Goal: Information Seeking & Learning: Compare options

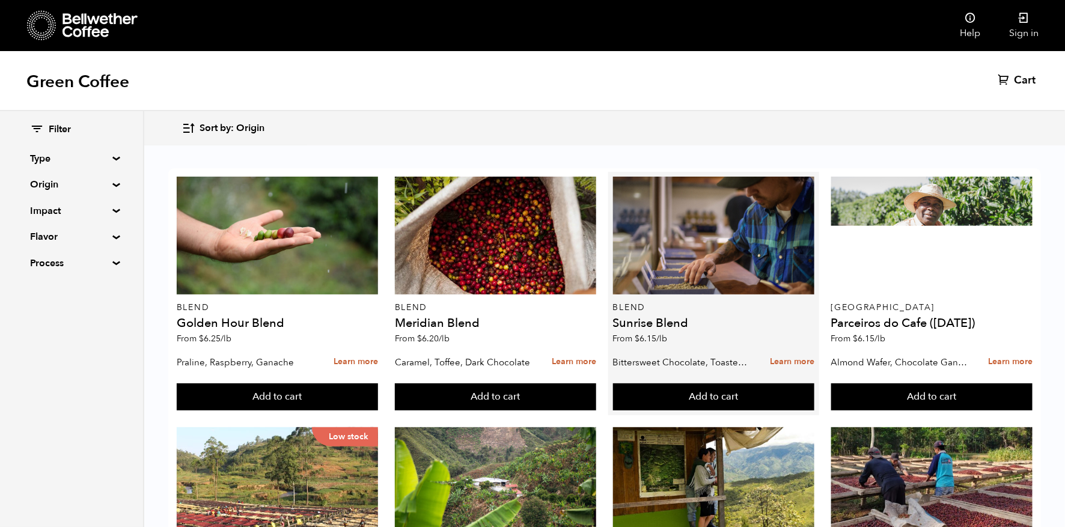
scroll to position [100, 0]
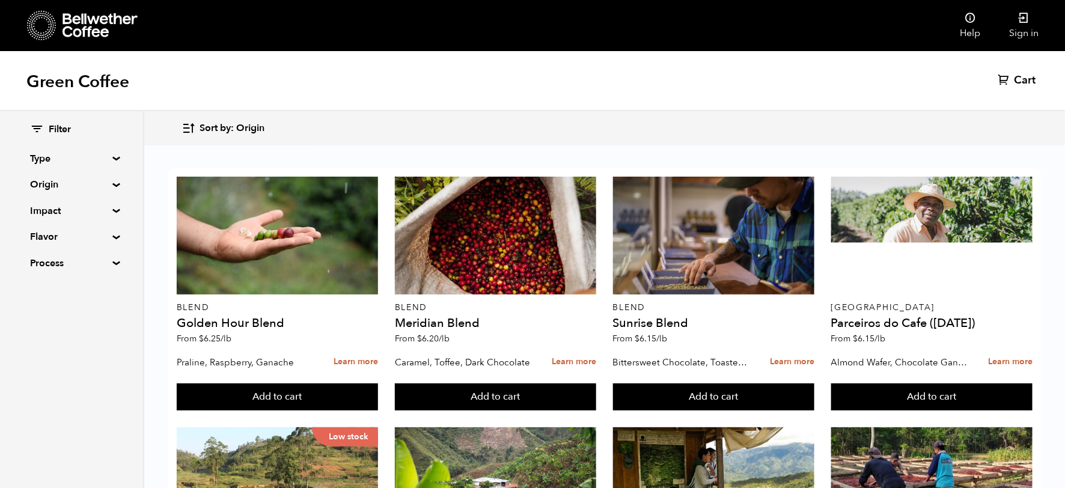
scroll to position [496, 0]
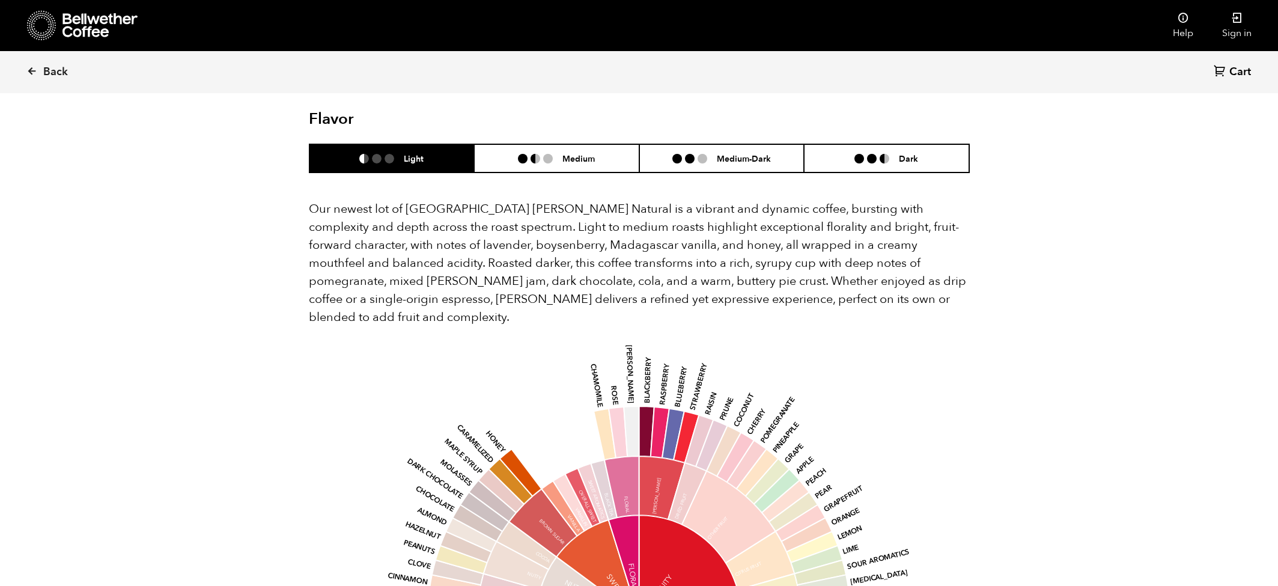
scroll to position [966, 0]
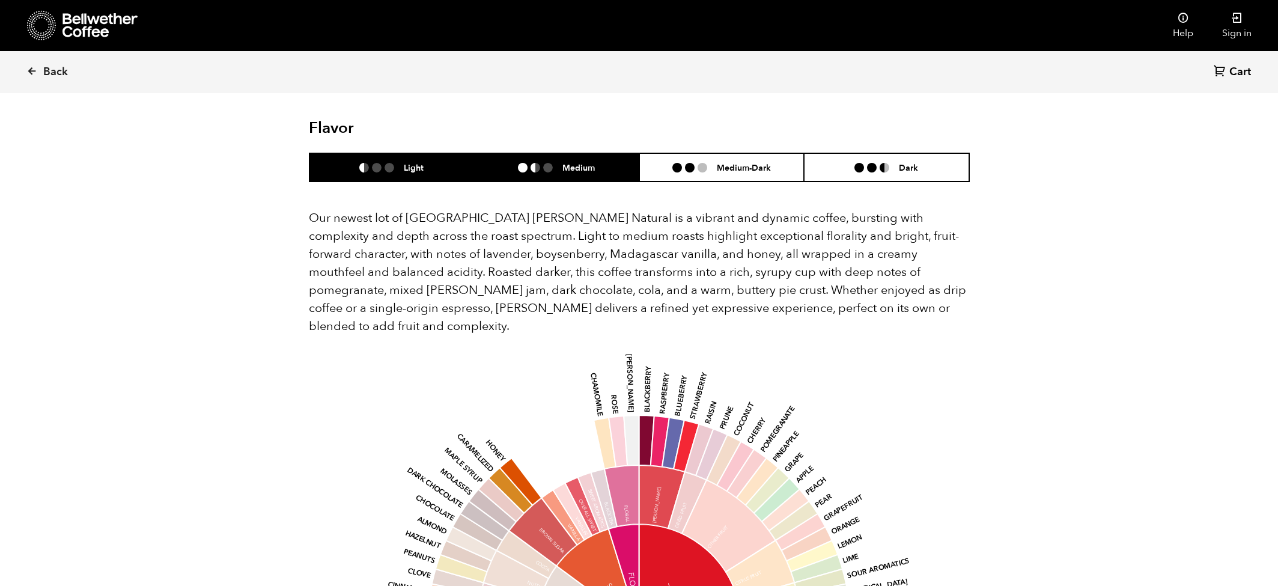
click at [566, 153] on li "Medium" at bounding box center [556, 167] width 165 height 28
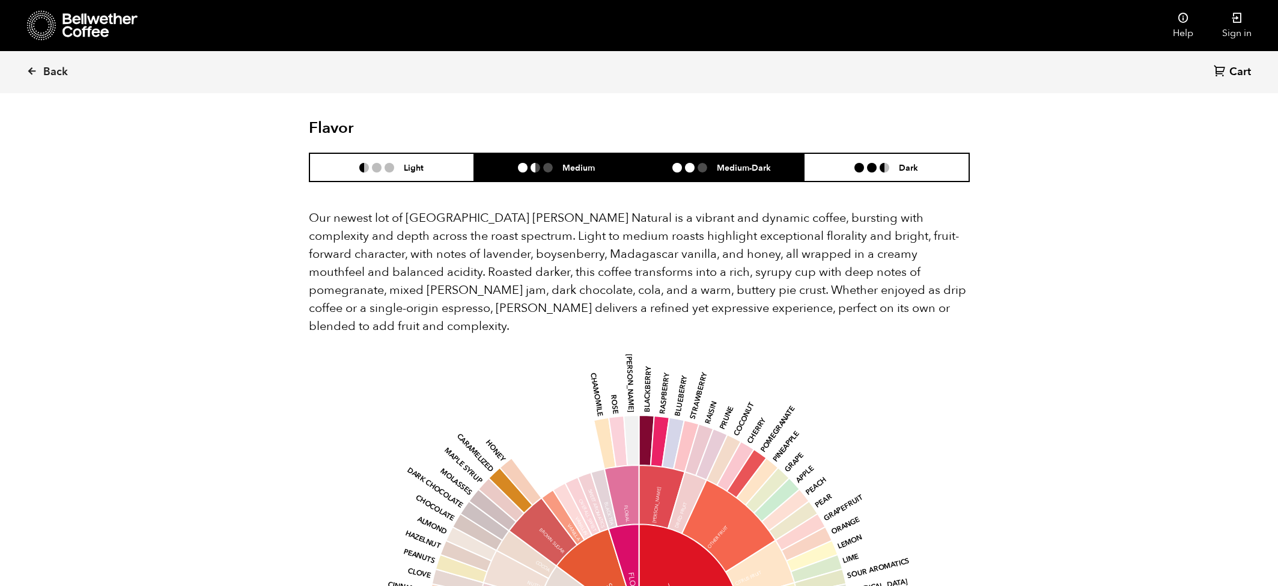
click at [728, 162] on h6 "Medium-Dark" at bounding box center [744, 167] width 54 height 10
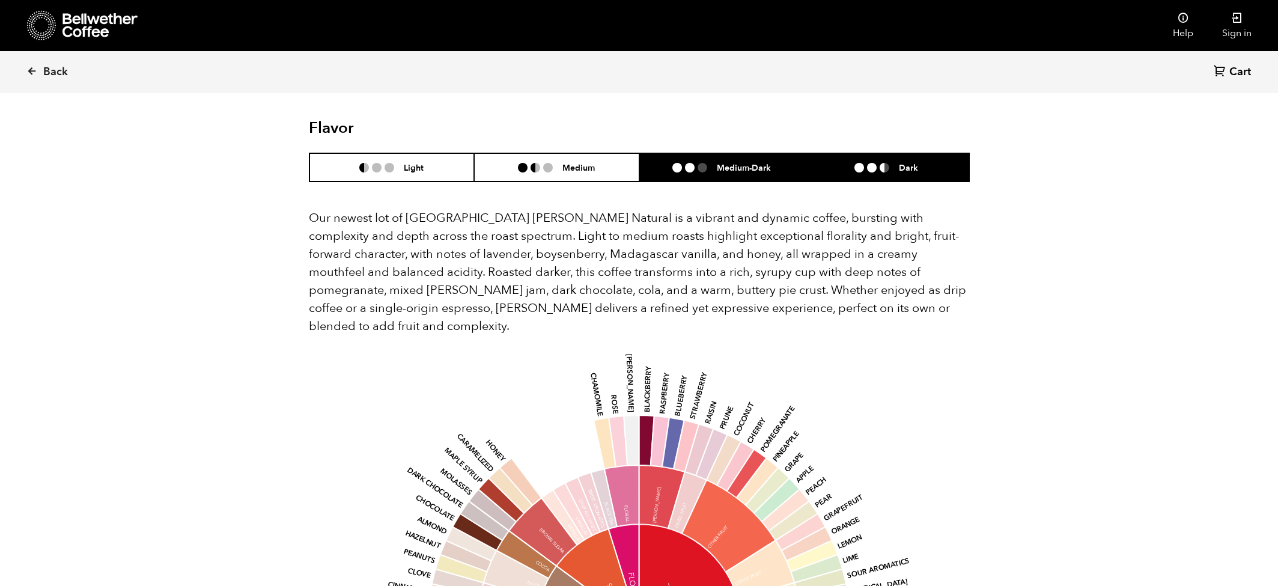
click at [857, 158] on li "Dark" at bounding box center [886, 167] width 165 height 28
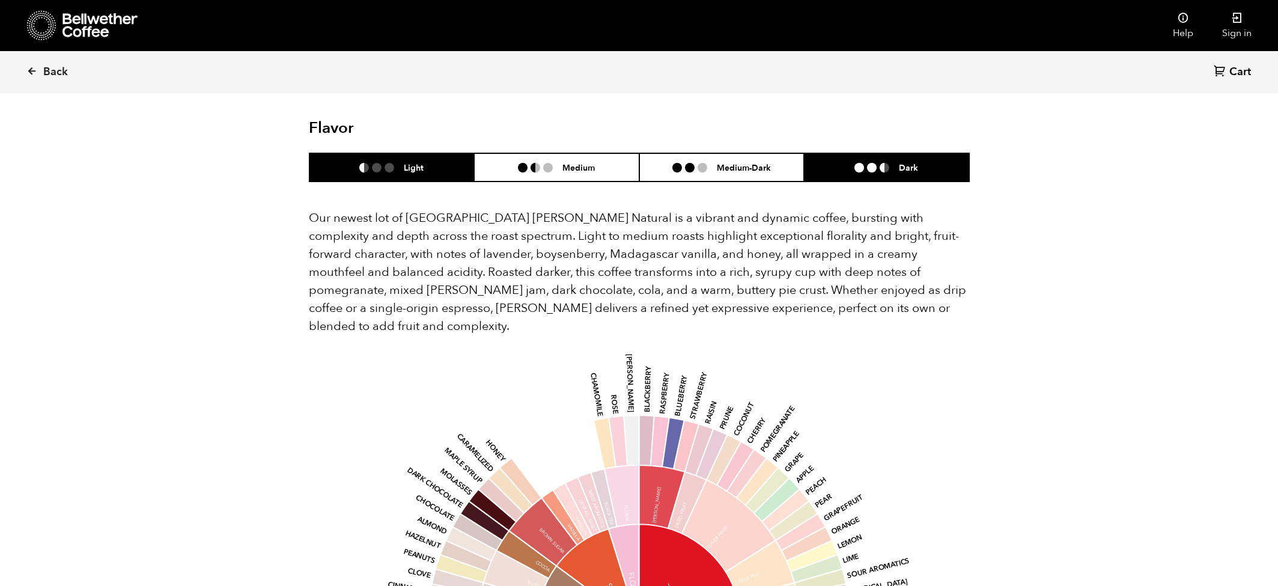
click at [408, 153] on li "Light" at bounding box center [392, 167] width 165 height 28
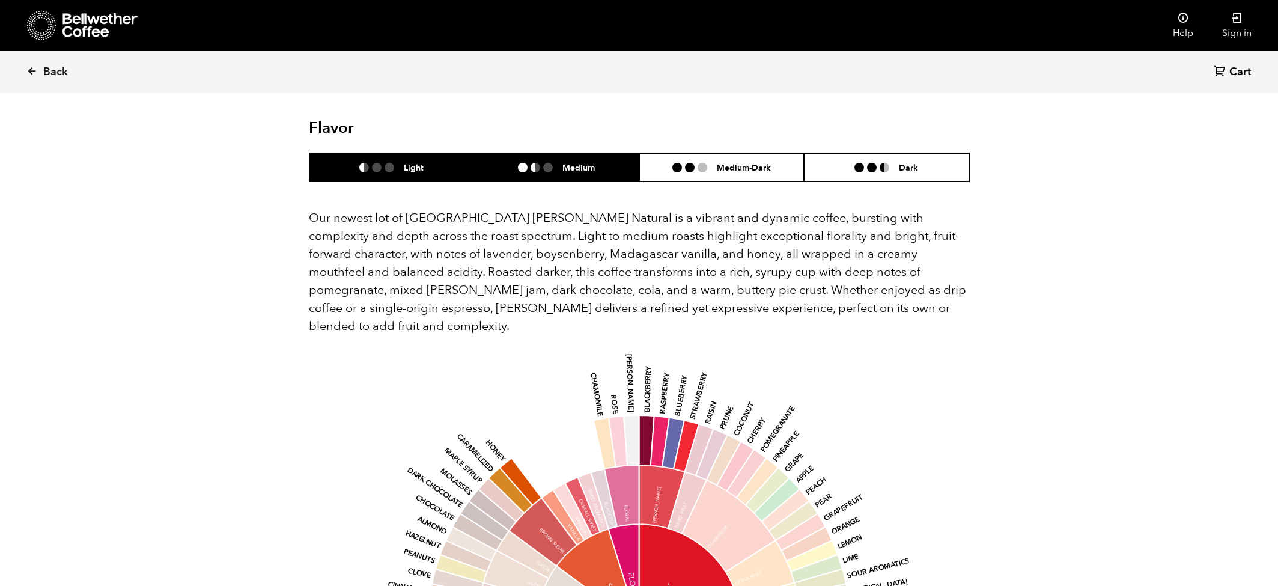
click at [545, 163] on li at bounding box center [548, 168] width 10 height 10
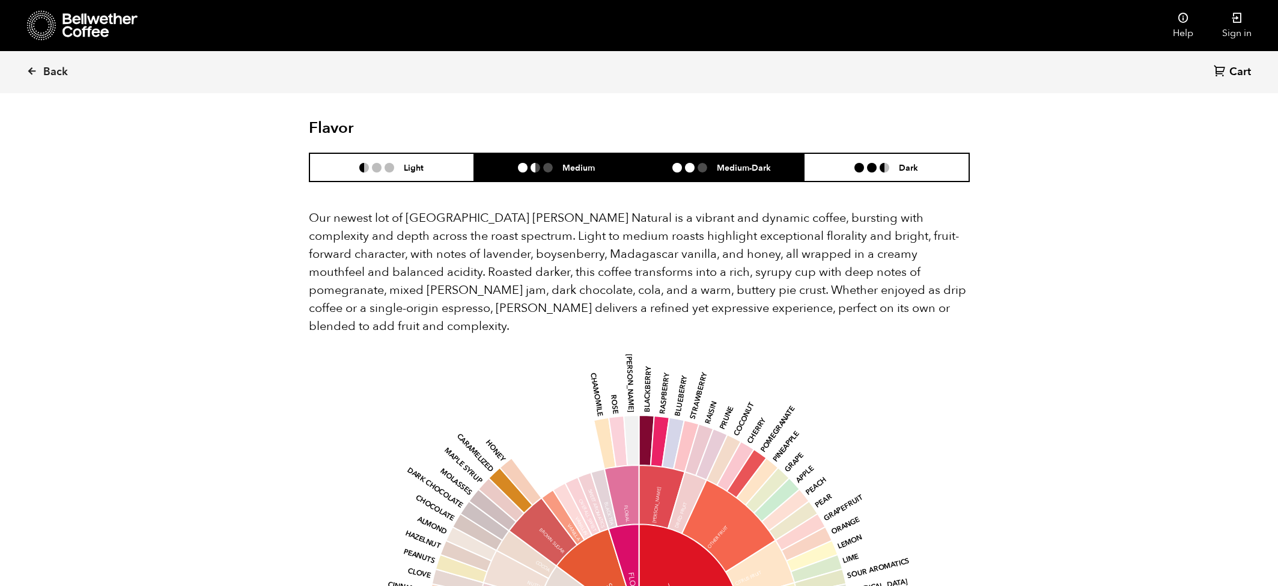
click at [662, 153] on li "Medium-Dark" at bounding box center [721, 167] width 165 height 28
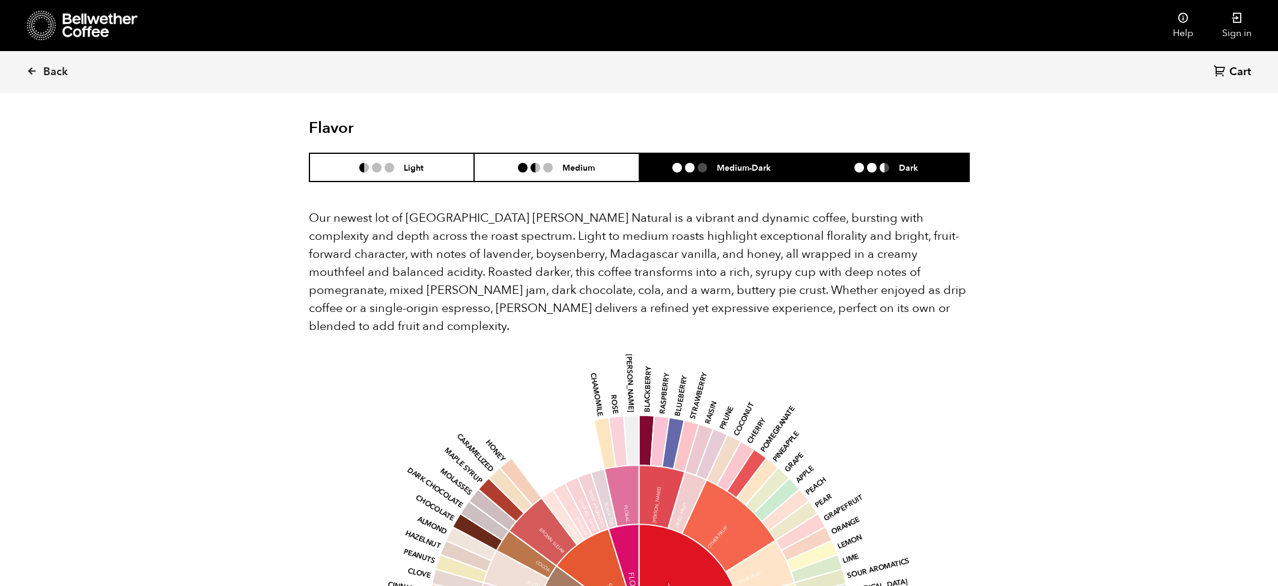
click at [883, 163] on li at bounding box center [885, 168] width 10 height 10
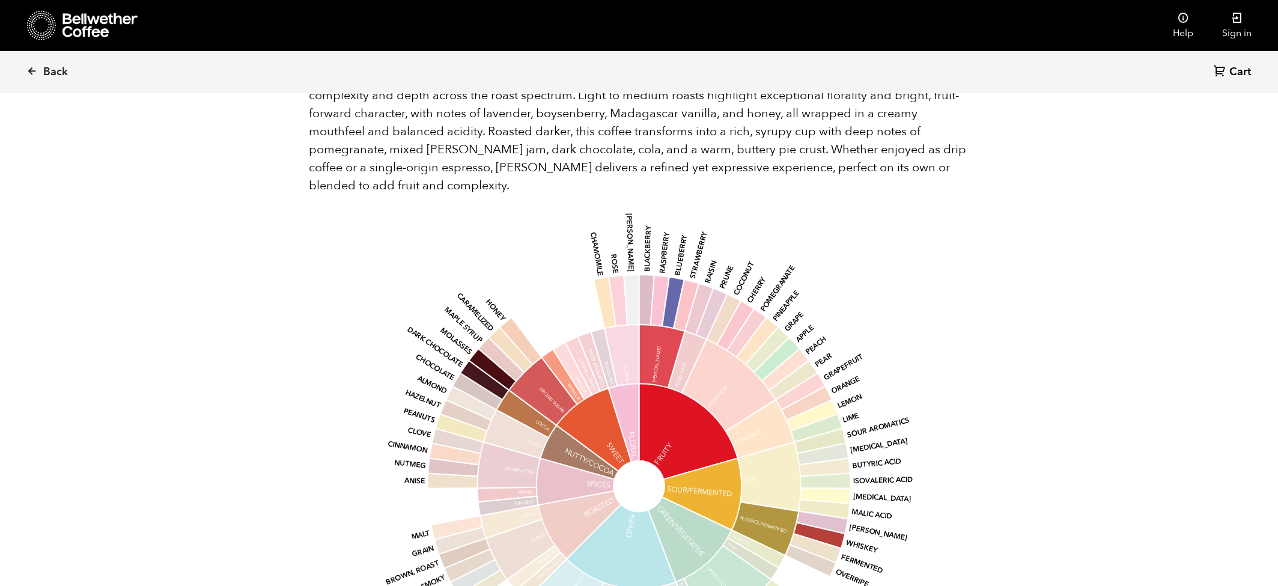
scroll to position [1109, 0]
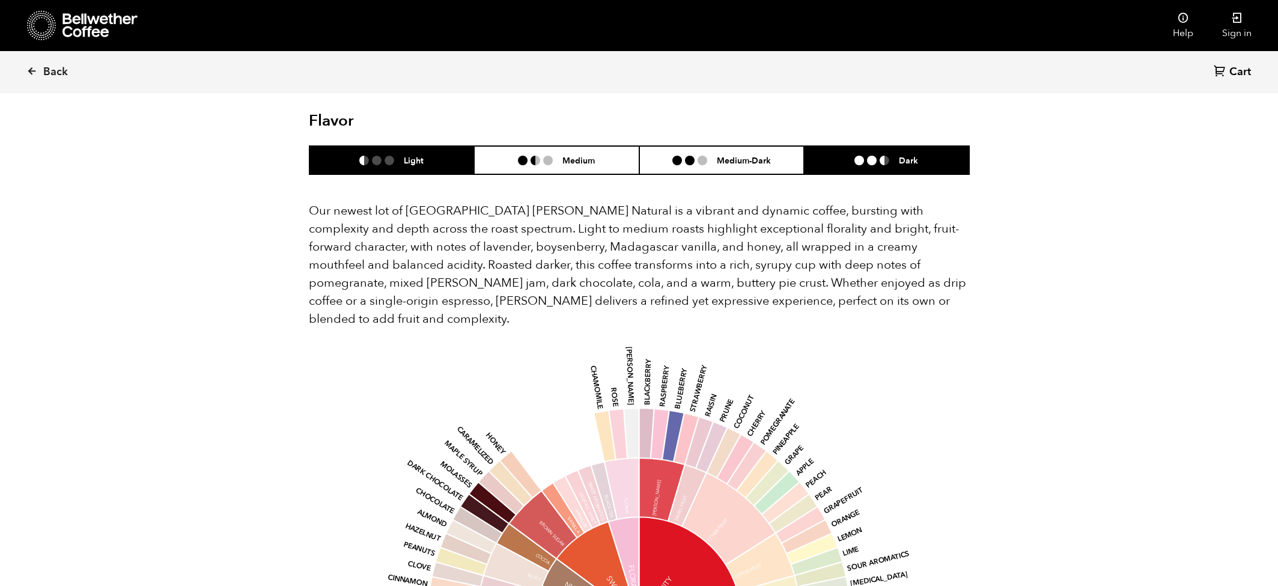
click at [412, 155] on h6 "Light" at bounding box center [414, 160] width 20 height 10
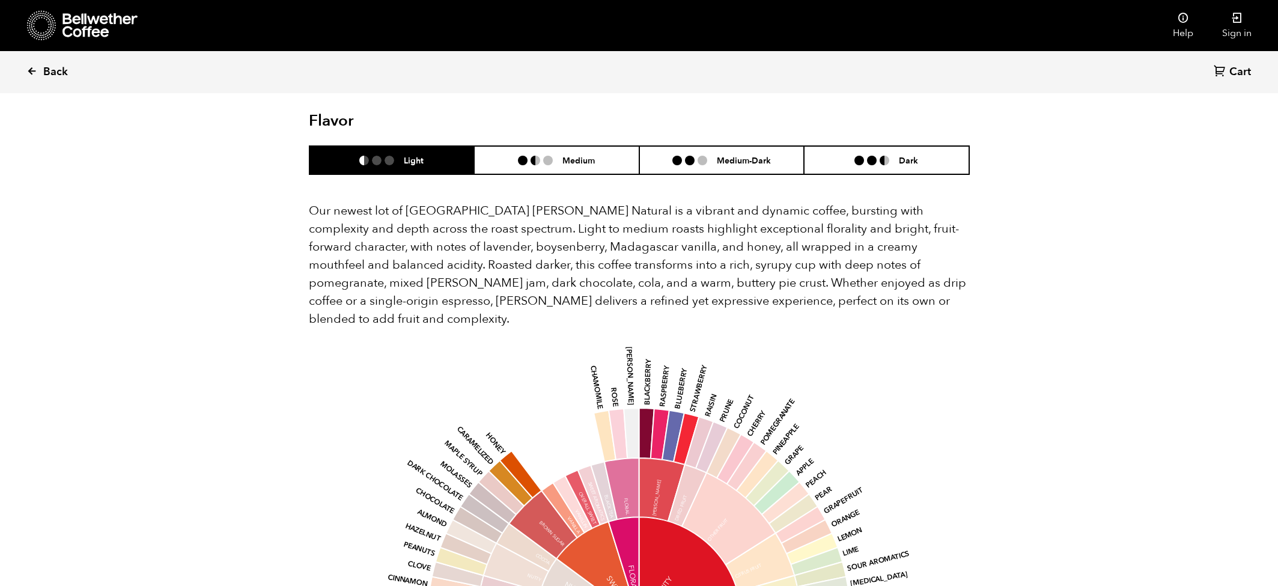
click at [46, 72] on span "Back" at bounding box center [55, 72] width 25 height 14
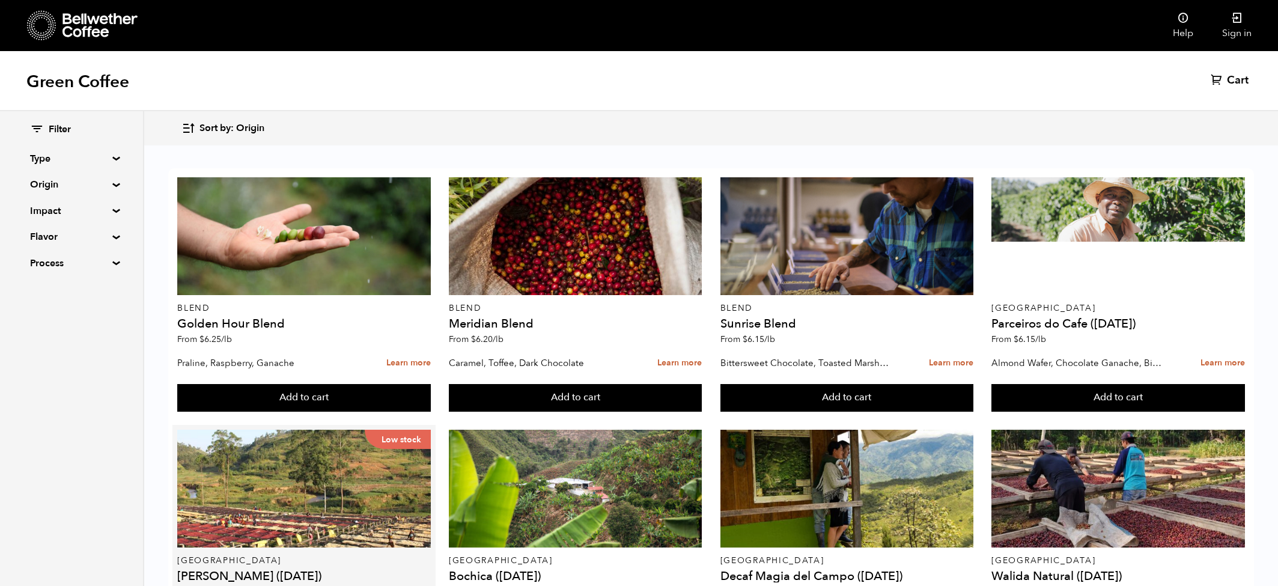
scroll to position [34, 0]
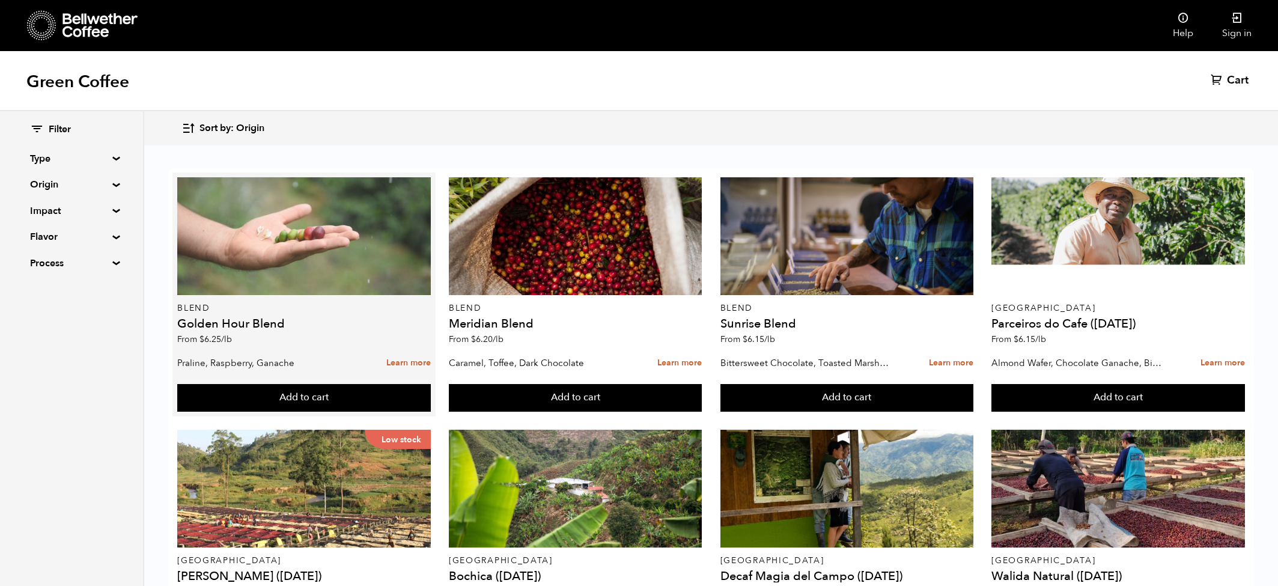
click at [263, 216] on div at bounding box center [303, 236] width 253 height 118
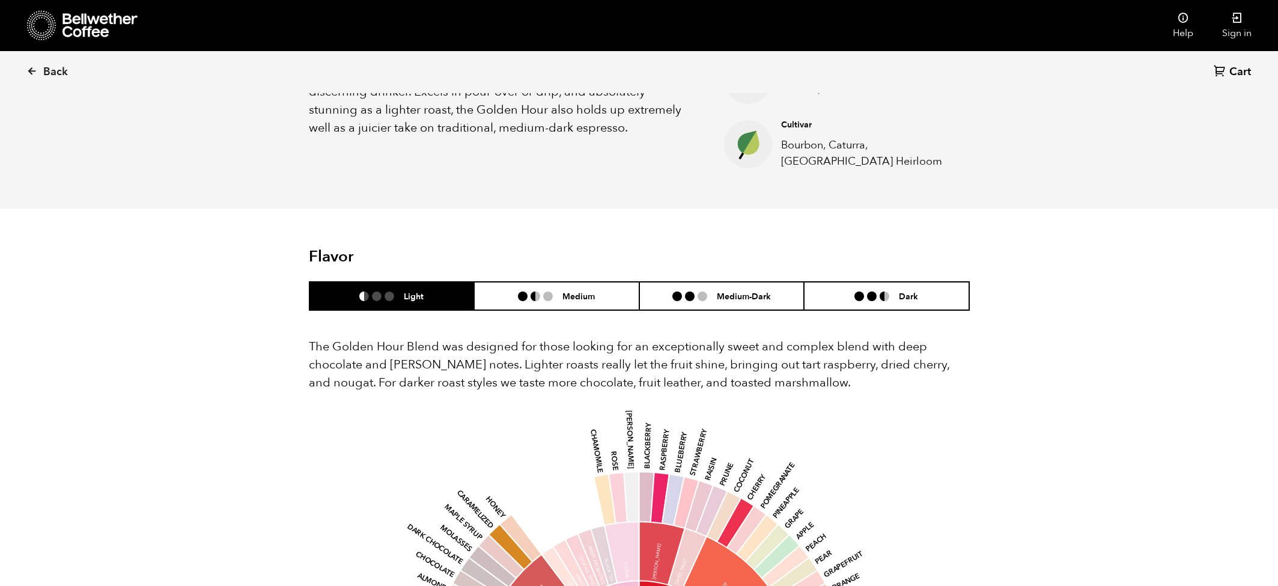
scroll to position [532, 0]
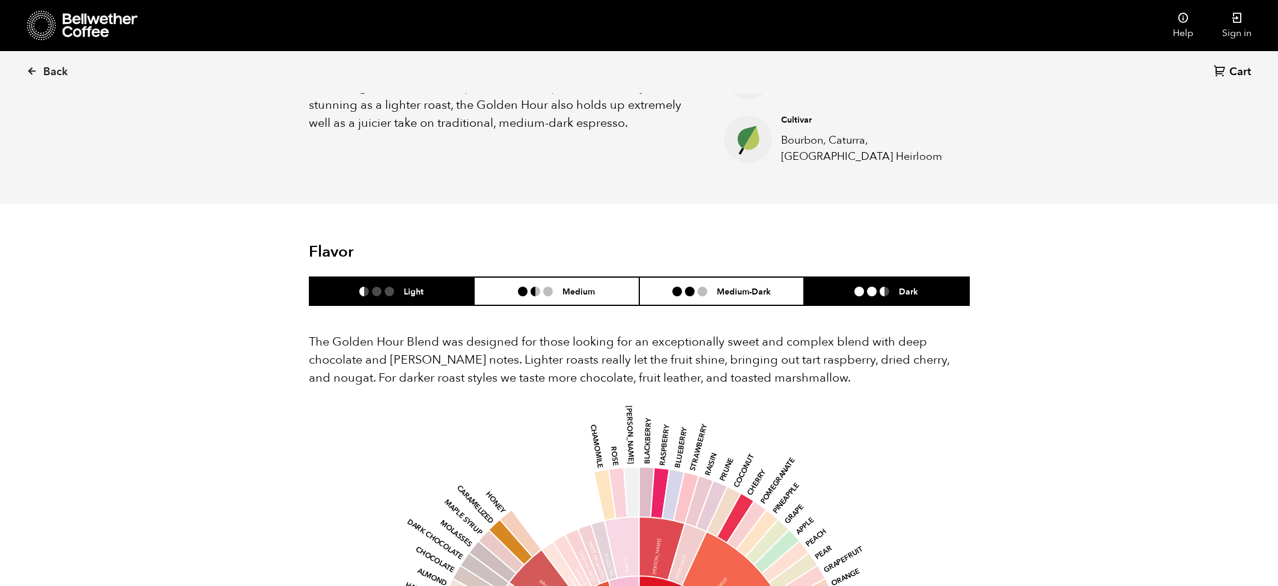
click at [918, 289] on li "Dark" at bounding box center [886, 291] width 165 height 28
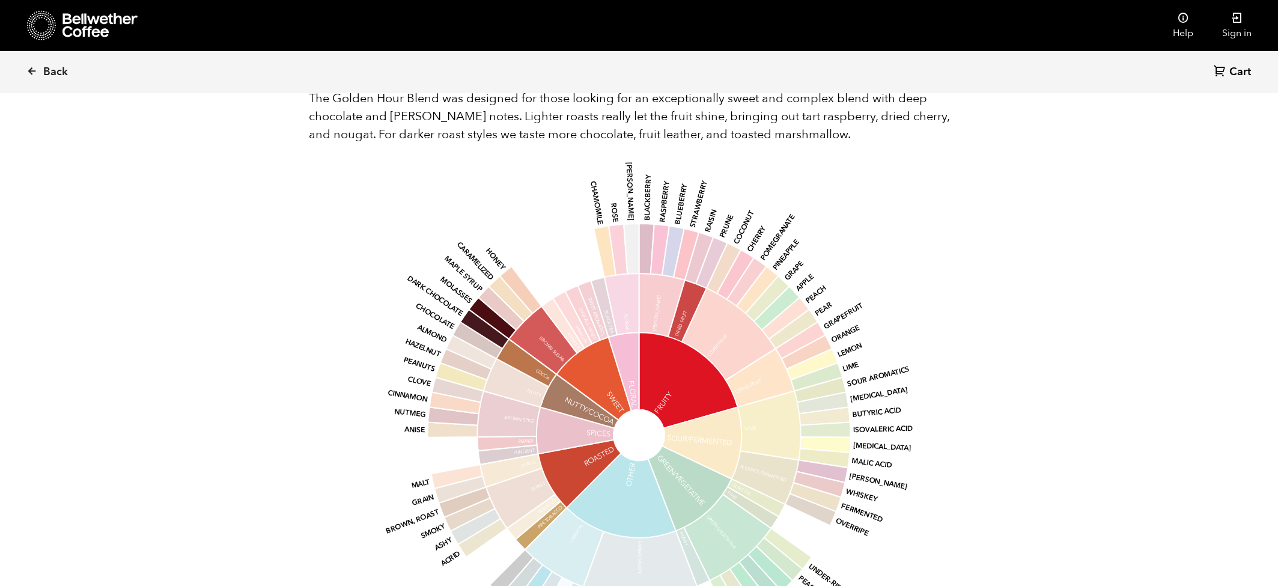
scroll to position [774, 0]
click at [38, 59] on link "Back" at bounding box center [63, 72] width 75 height 41
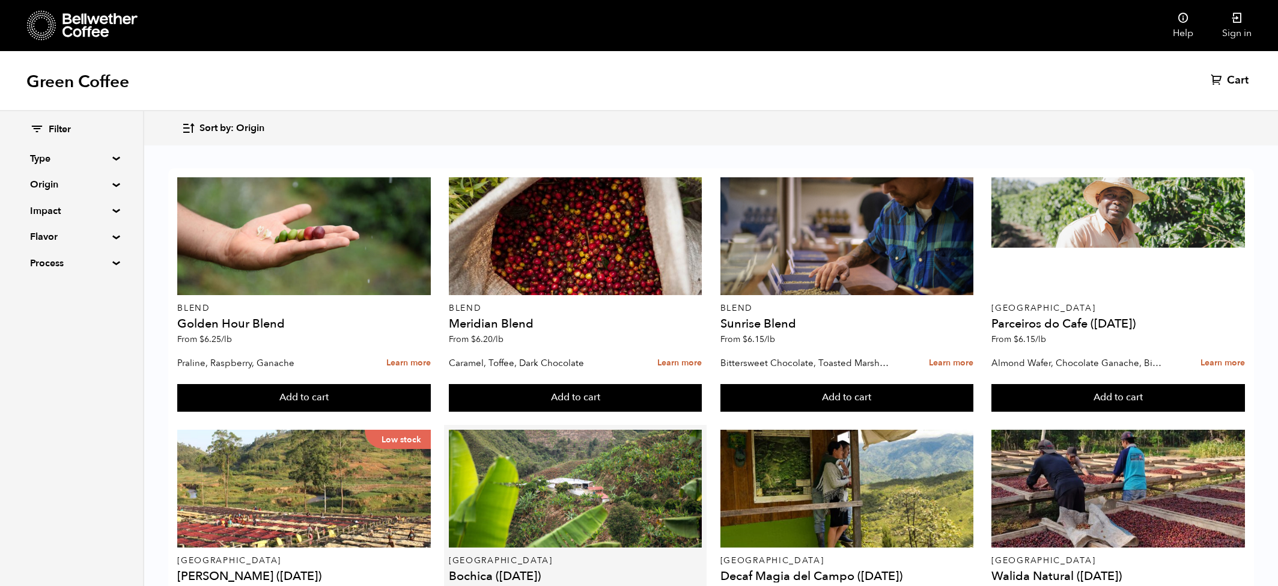
scroll to position [245, 0]
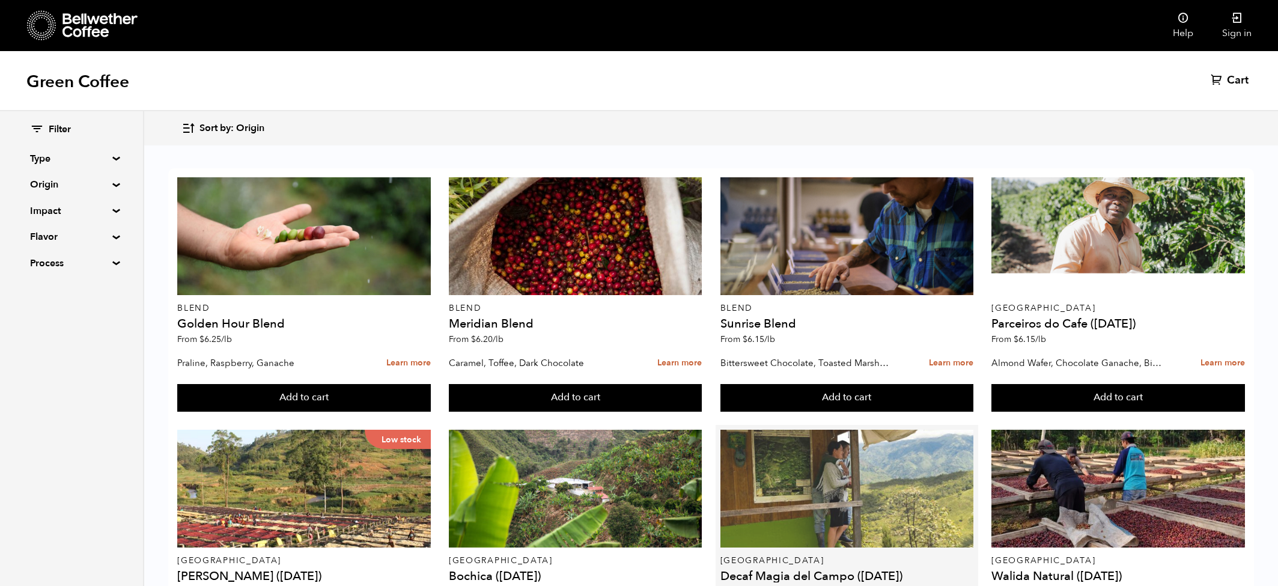
click at [862, 430] on div at bounding box center [847, 489] width 253 height 118
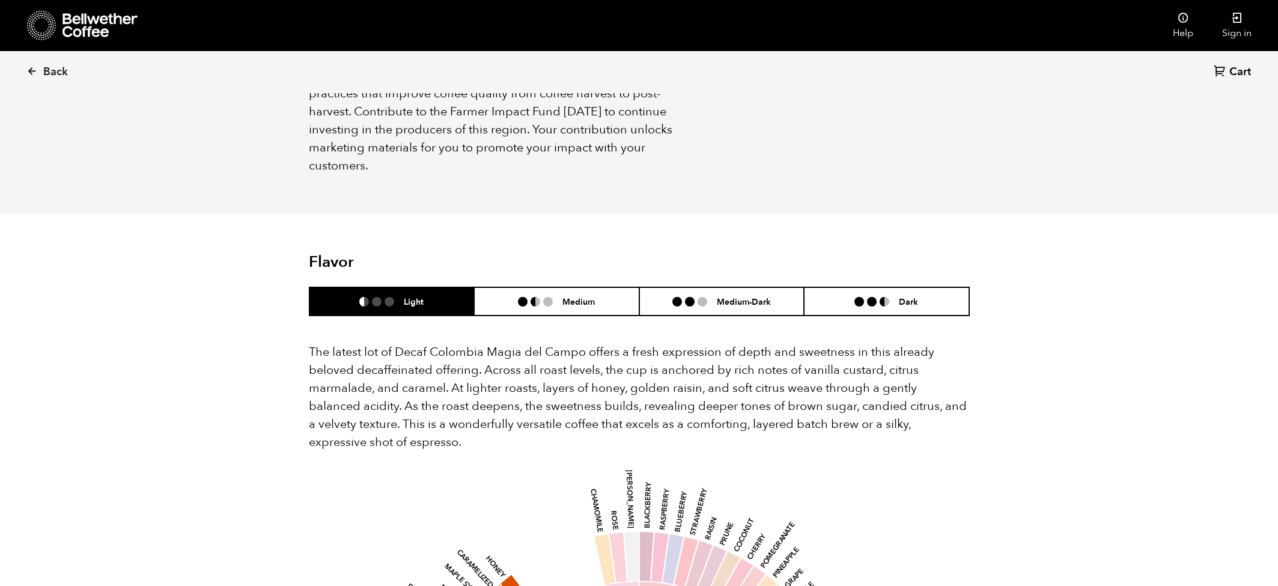
scroll to position [983, 0]
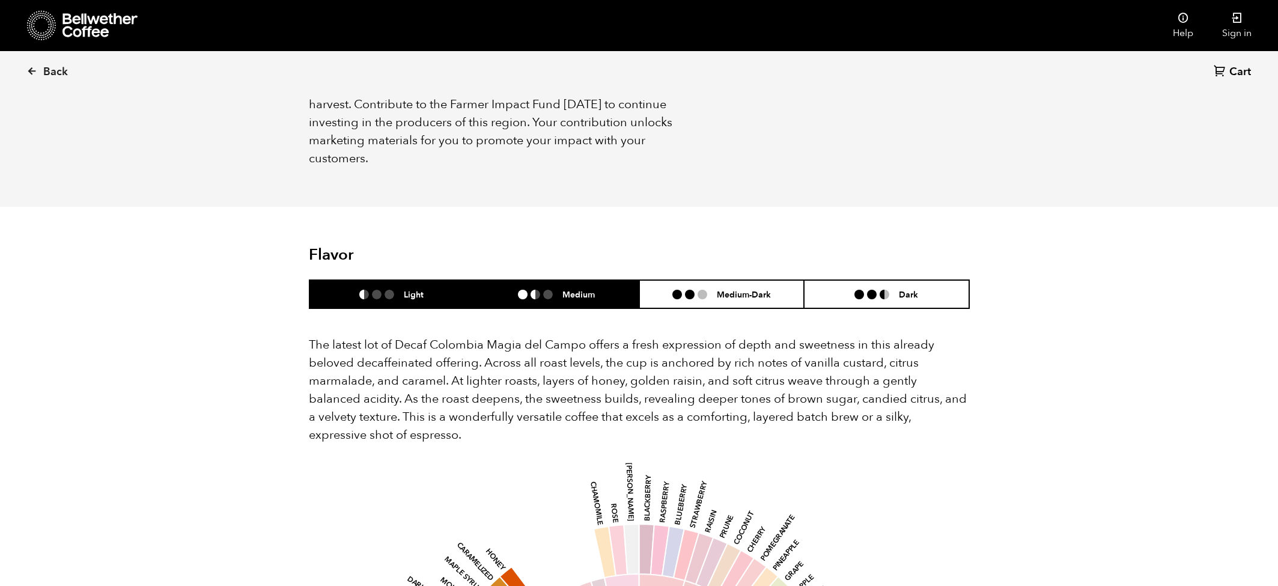
click at [591, 289] on h6 "Medium" at bounding box center [579, 294] width 32 height 10
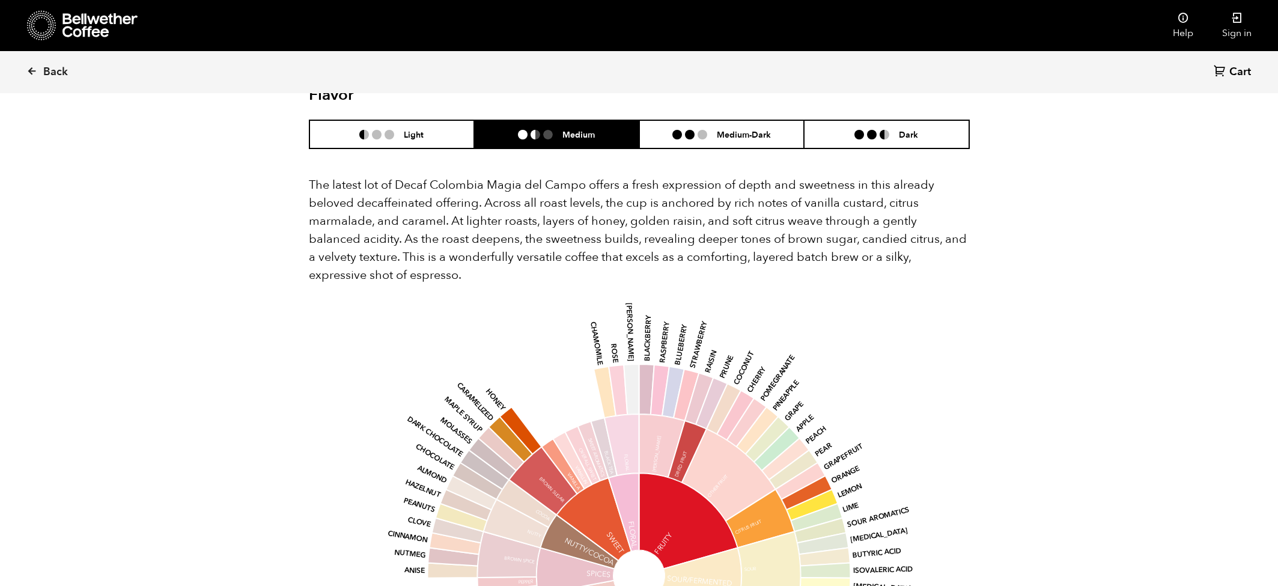
scroll to position [1140, 0]
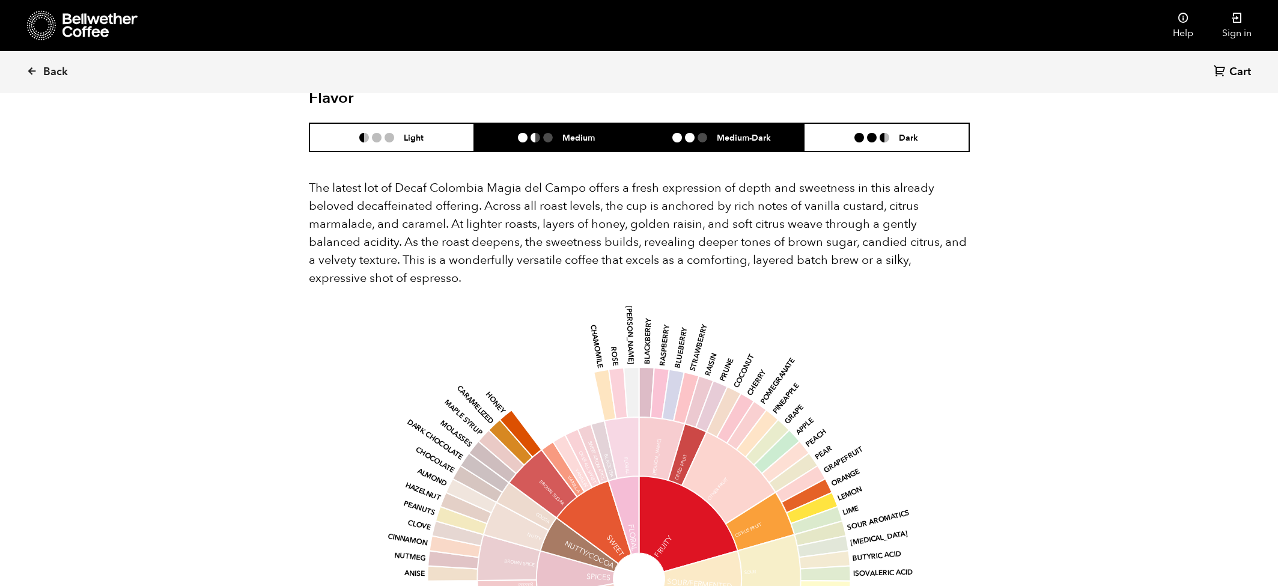
click at [728, 130] on li "Medium-Dark" at bounding box center [721, 137] width 165 height 28
click at [589, 132] on h6 "Medium" at bounding box center [579, 137] width 32 height 10
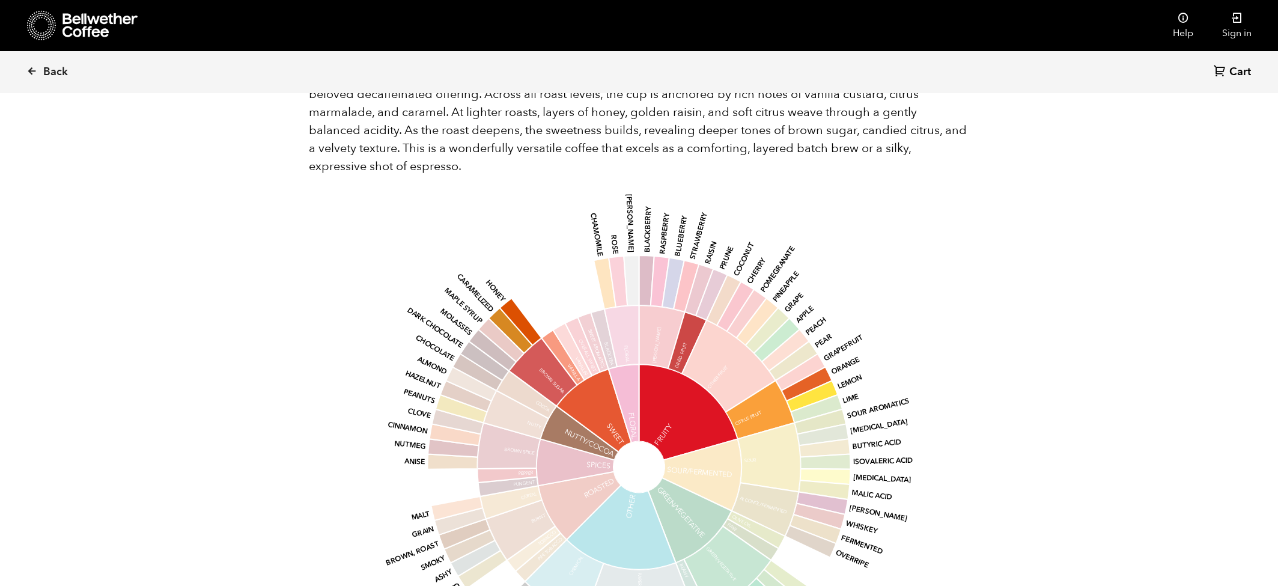
scroll to position [1250, 0]
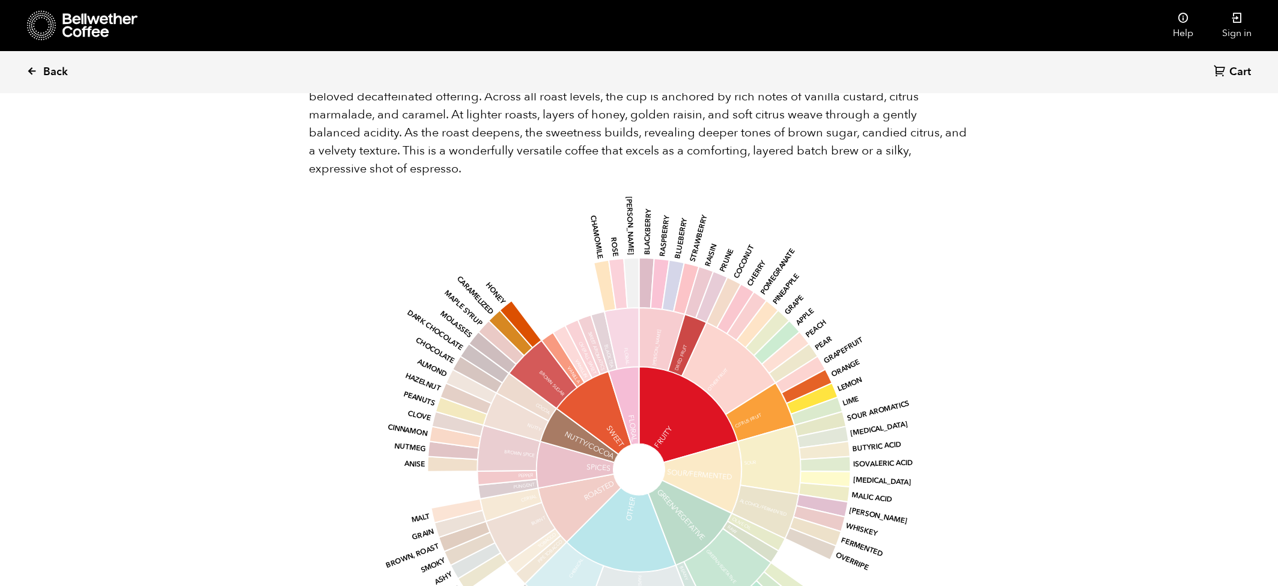
click at [57, 71] on span "Back" at bounding box center [55, 72] width 25 height 14
